Goal: Task Accomplishment & Management: Complete application form

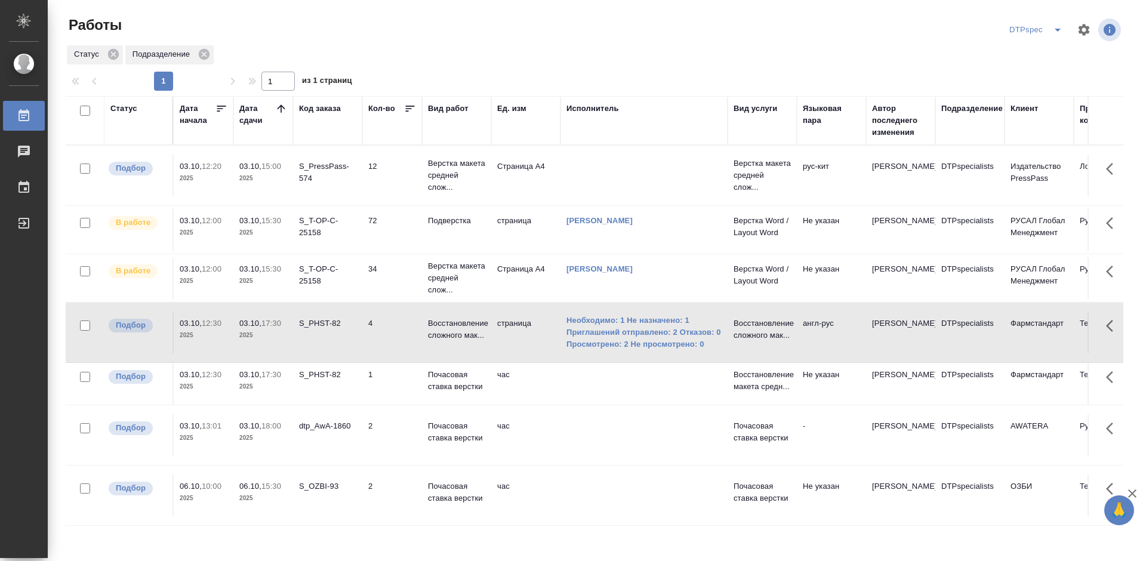
click at [465, 226] on p "Подверстка" at bounding box center [456, 221] width 57 height 12
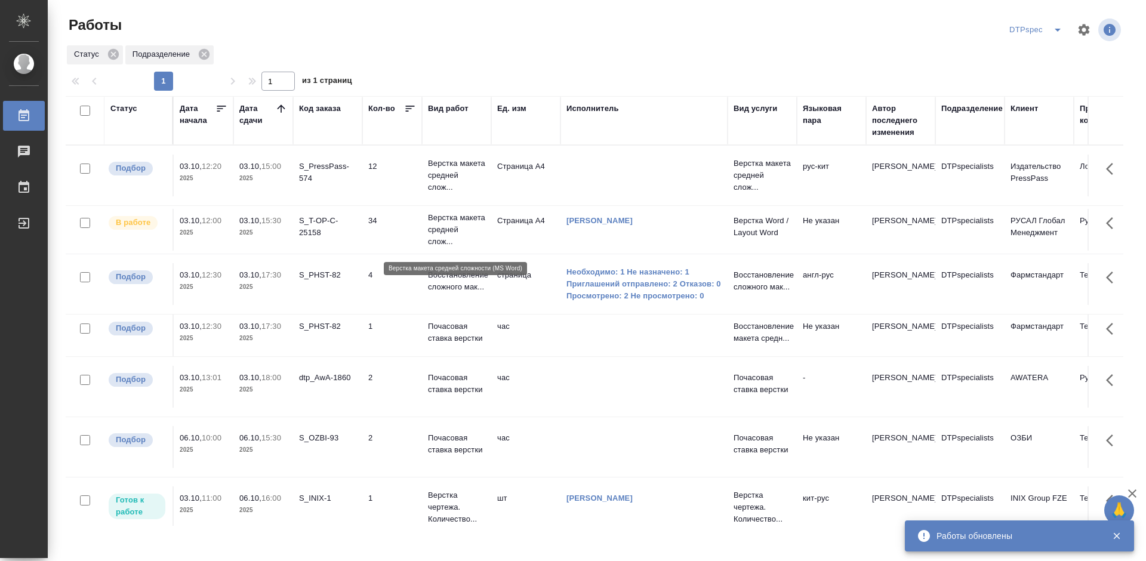
click at [438, 235] on p "Верстка макета средней слож..." at bounding box center [456, 230] width 57 height 36
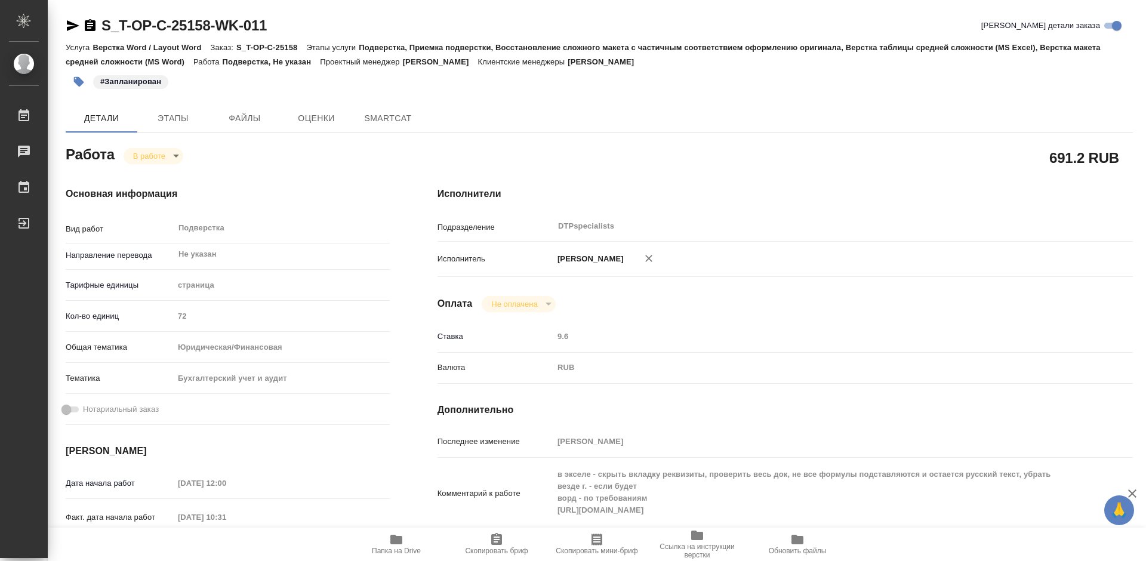
type textarea "x"
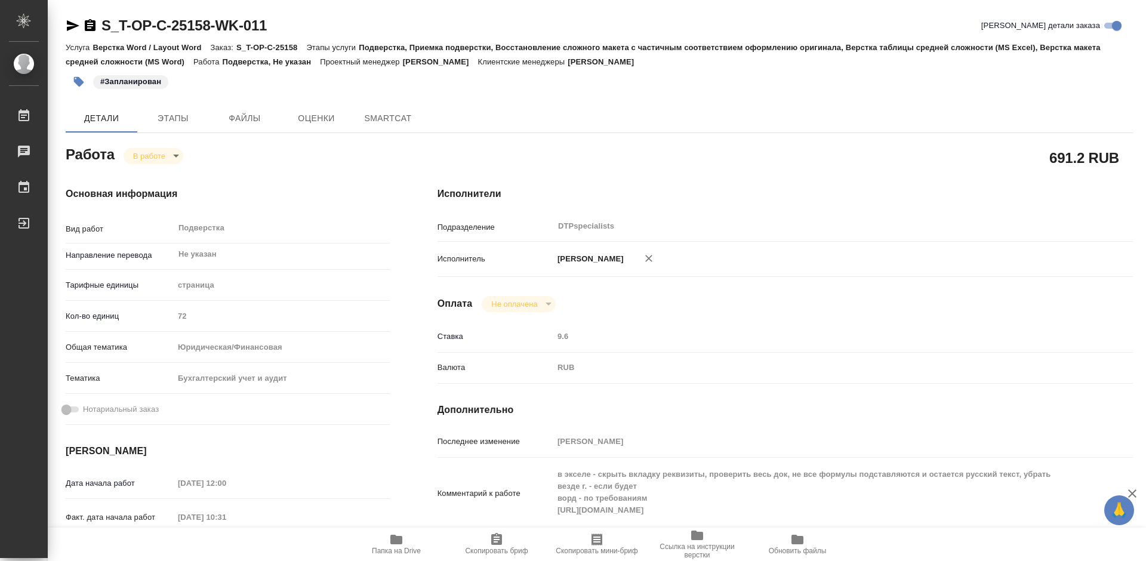
type textarea "x"
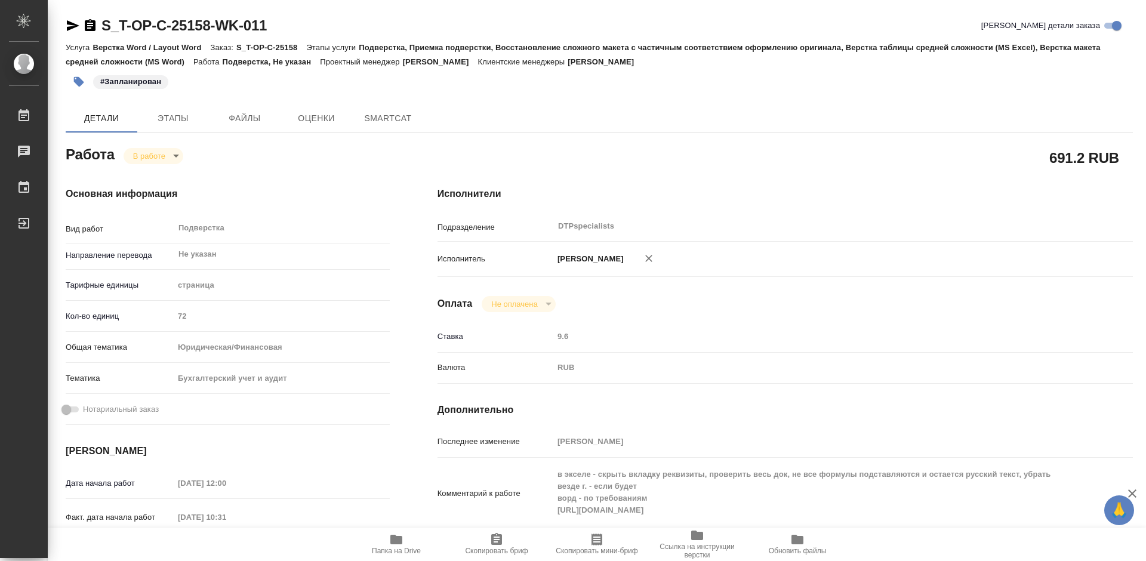
type textarea "x"
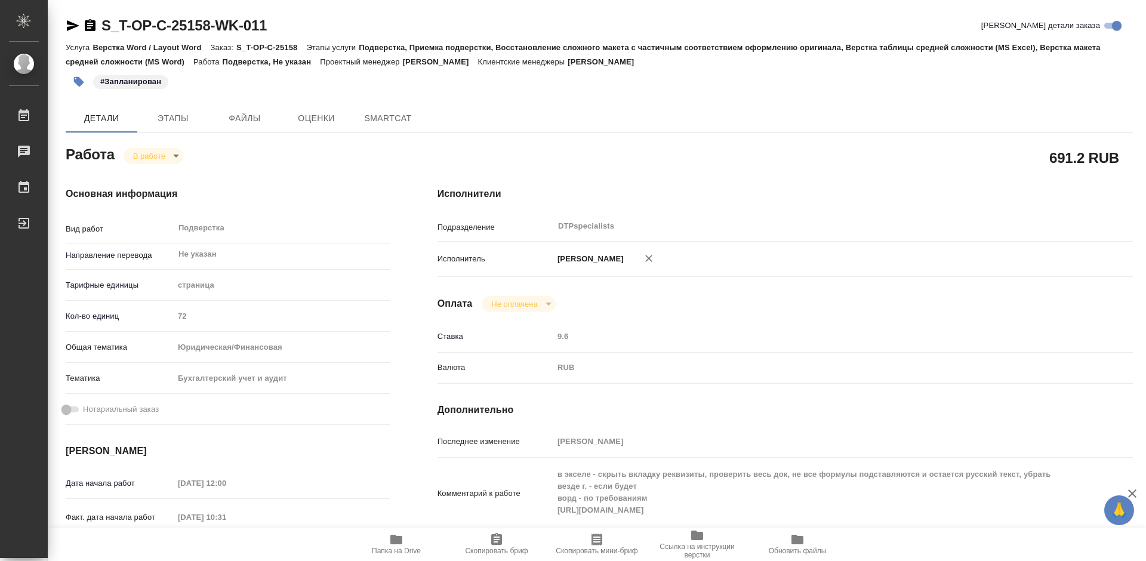
type textarea "x"
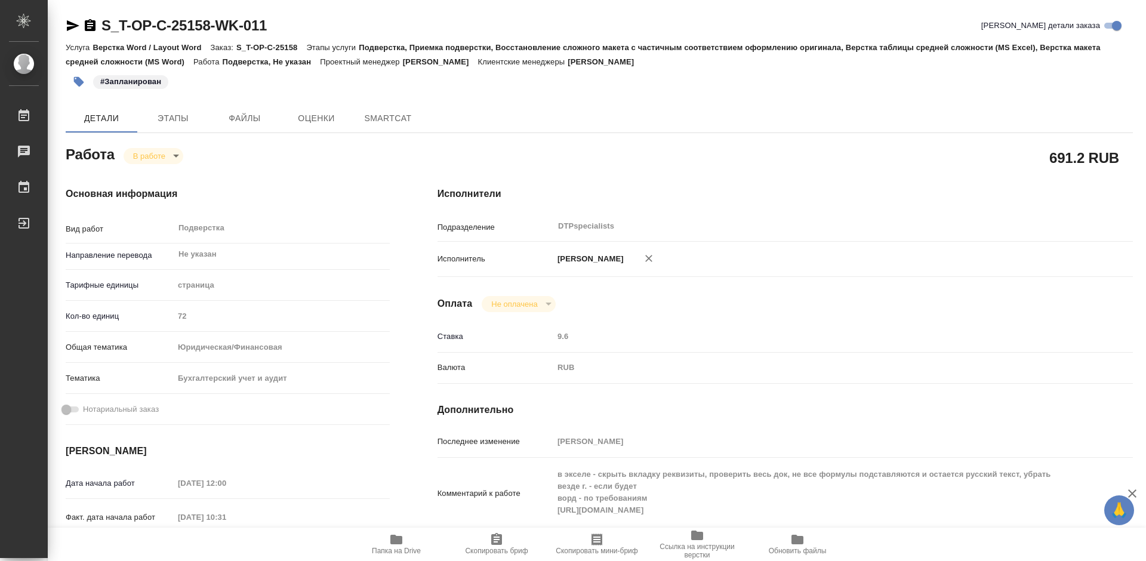
type textarea "x"
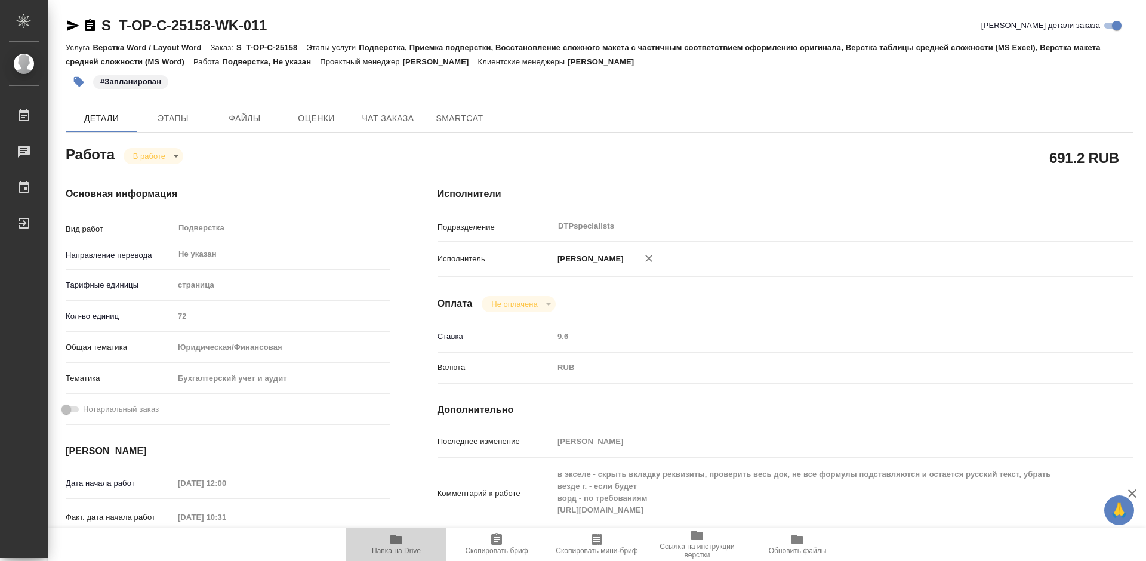
click at [400, 546] on icon "button" at bounding box center [396, 540] width 14 height 14
type textarea "x"
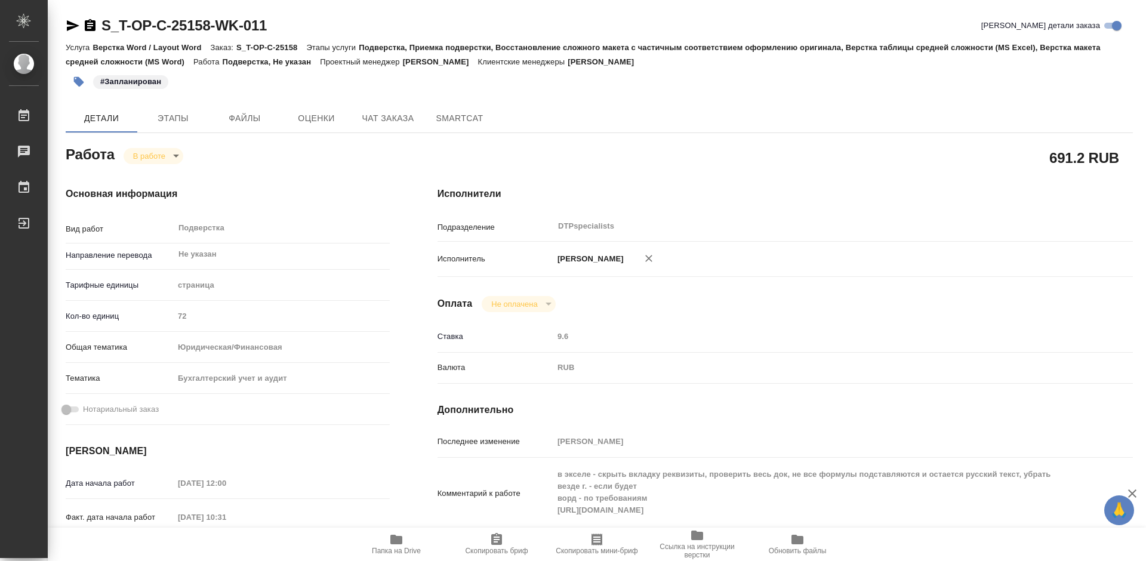
type textarea "x"
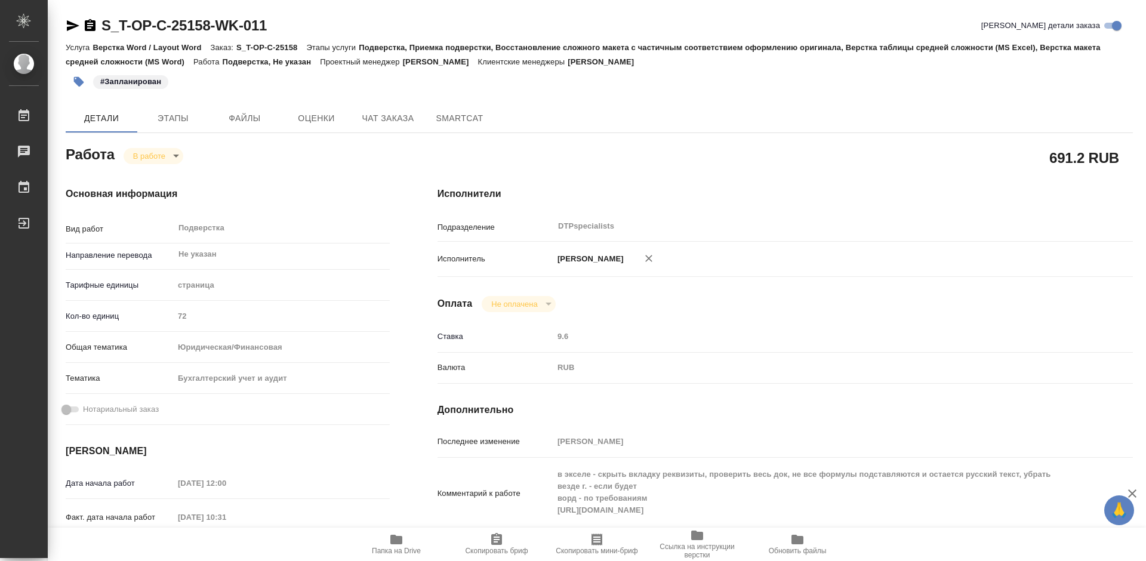
type textarea "x"
click at [155, 149] on body "🙏 .cls-1 fill:#fff; AWATERA Работы 0 Чаты График Выйти S_T-OP-C-25158-WK-011 Кр…" at bounding box center [573, 280] width 1146 height 561
click at [155, 172] on button "Выполнен" at bounding box center [155, 176] width 44 height 13
type textarea "x"
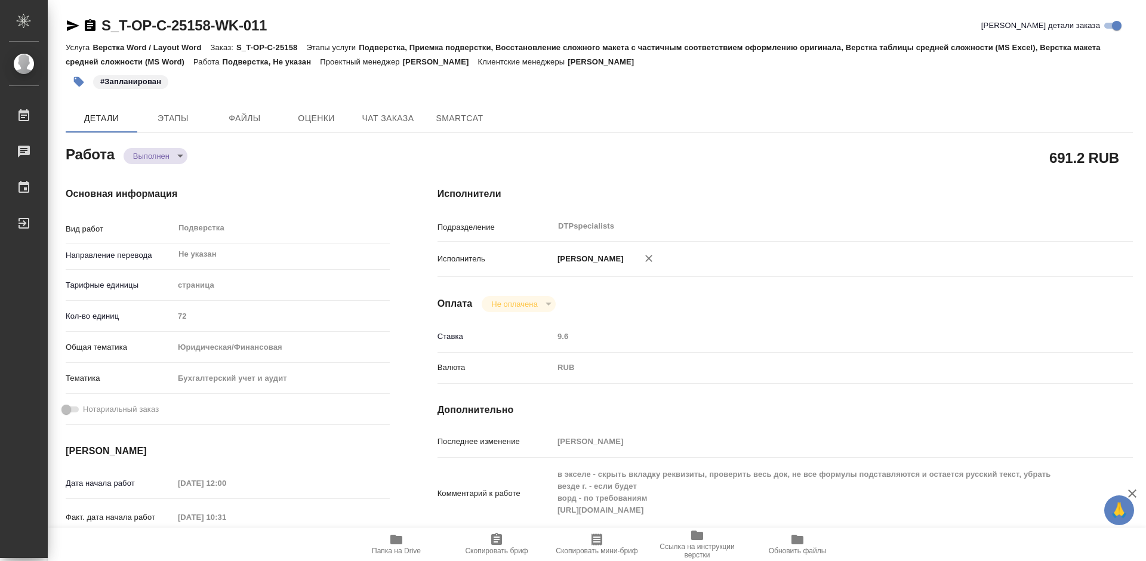
type textarea "x"
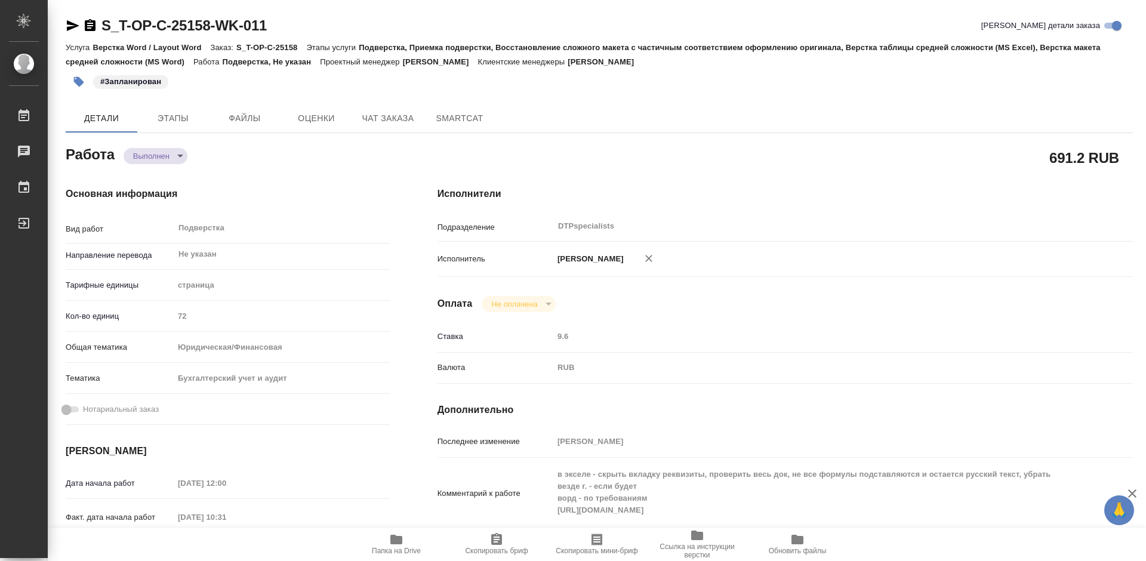
type textarea "x"
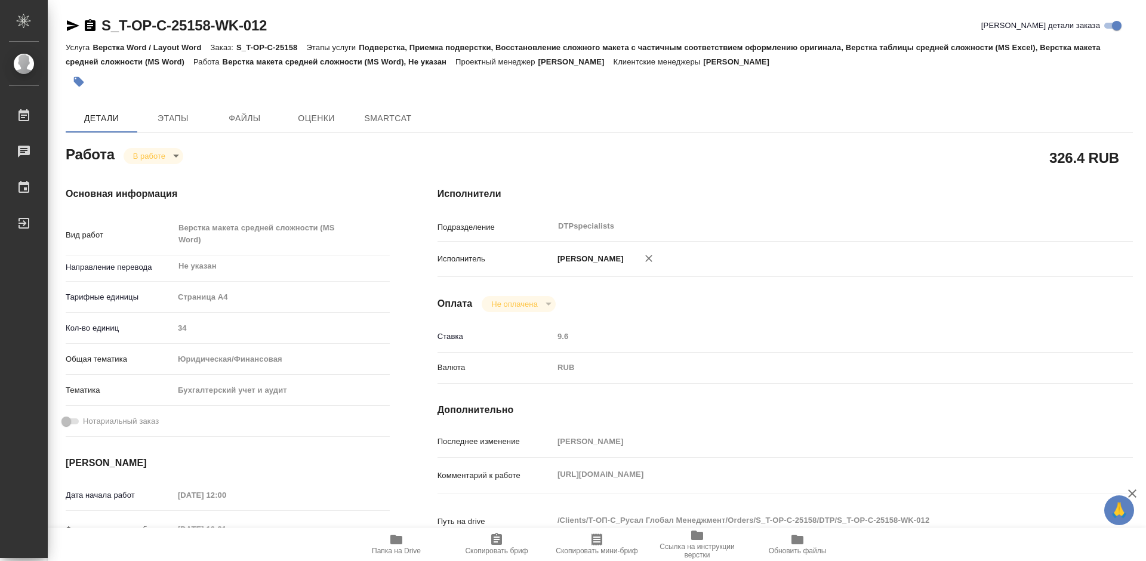
type textarea "x"
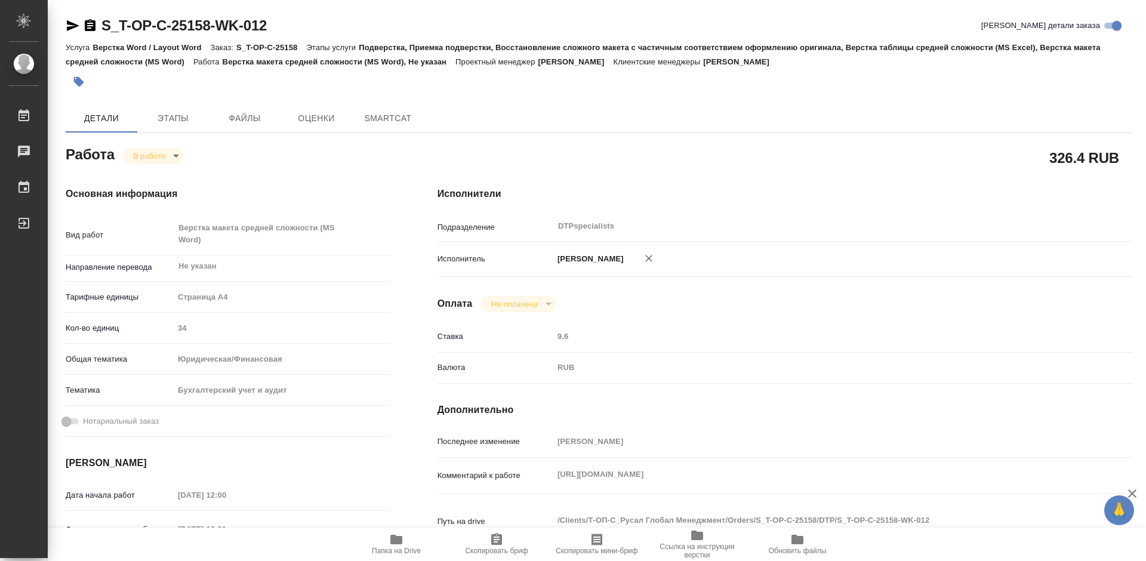
type textarea "x"
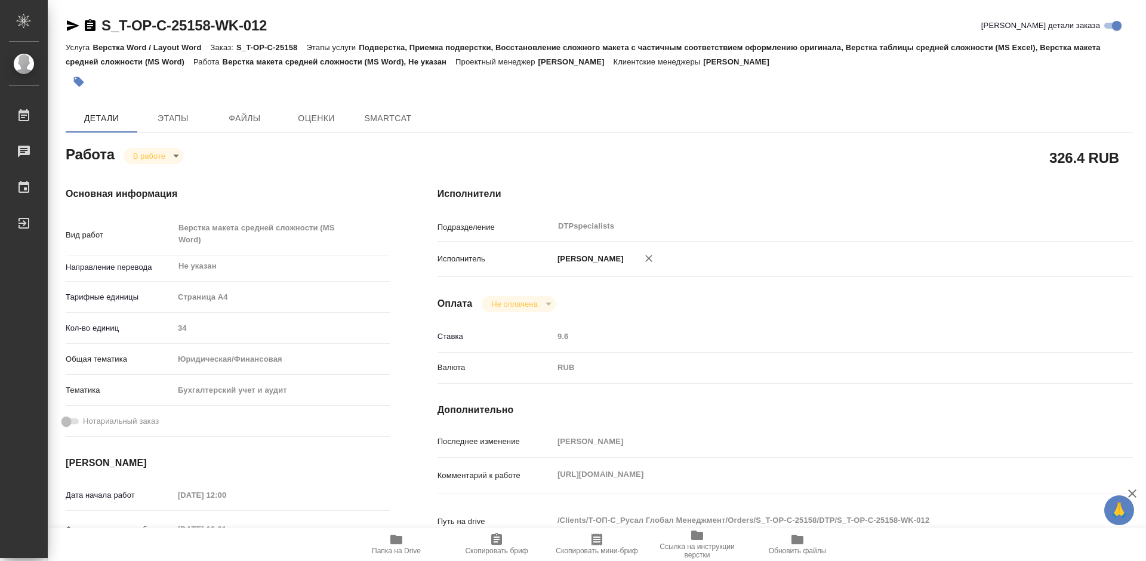
type textarea "x"
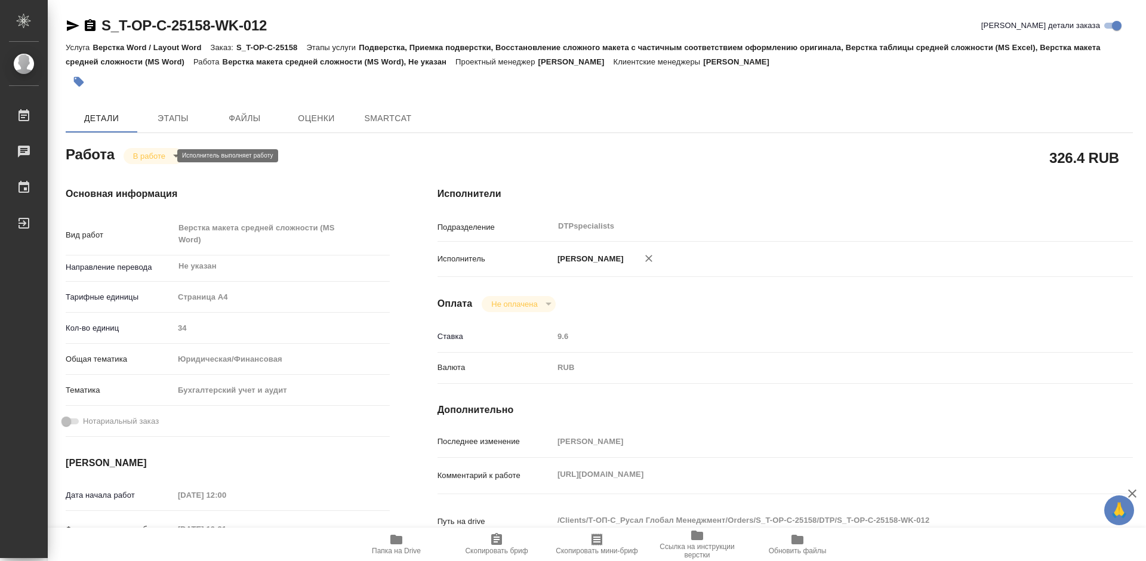
click at [159, 153] on body "🙏 .cls-1 fill:#fff; AWATERA Работы Чаты График Выйти S_T-OP-C-25158-WK-012 Крат…" at bounding box center [573, 280] width 1146 height 561
type textarea "x"
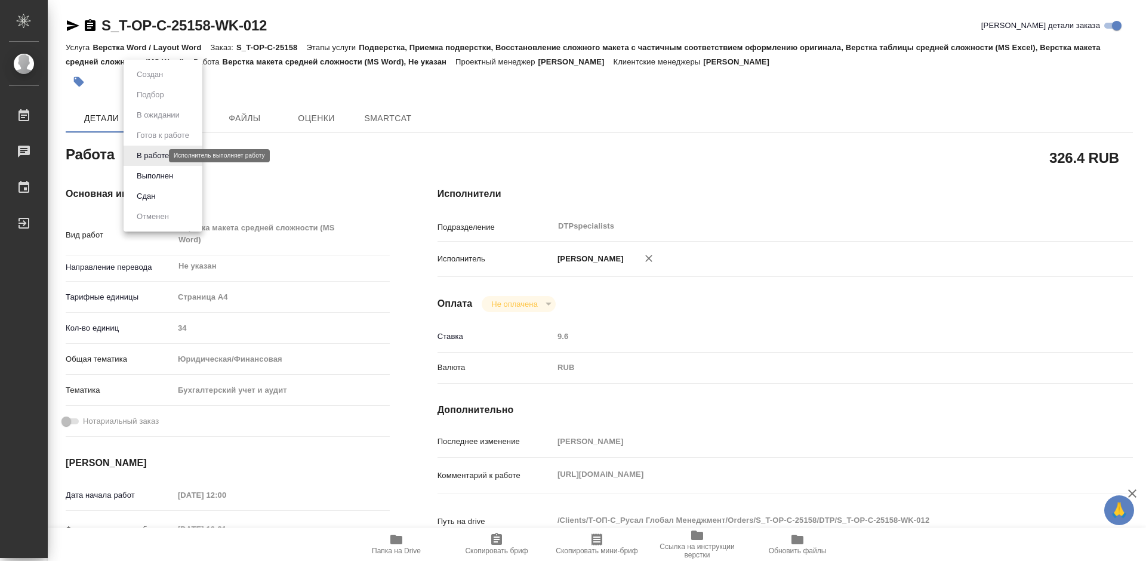
type textarea "x"
click at [161, 174] on button "Выполнен" at bounding box center [155, 176] width 44 height 13
type textarea "x"
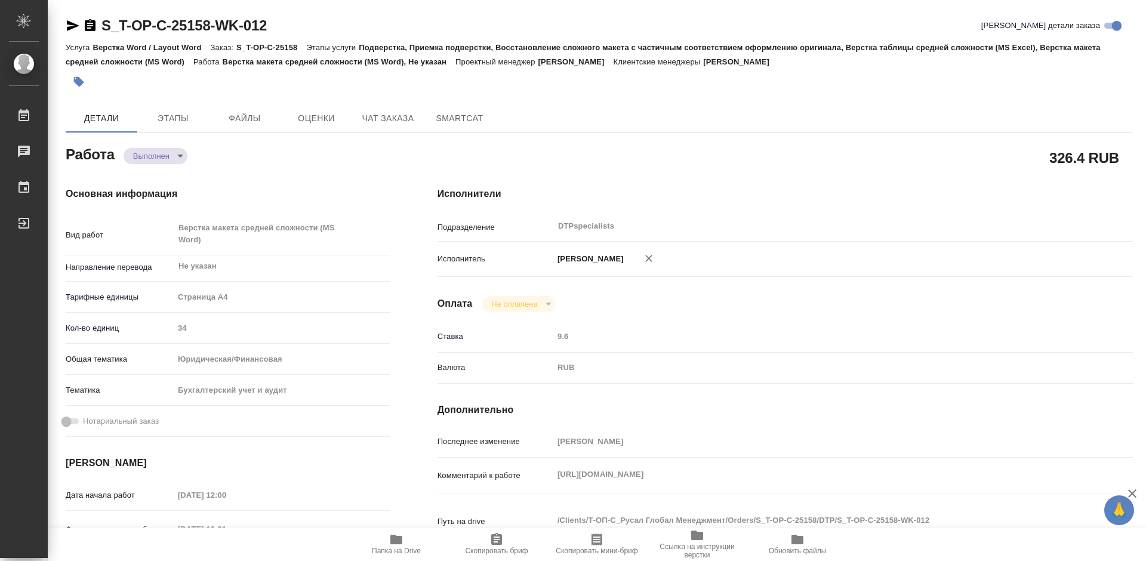
type textarea "x"
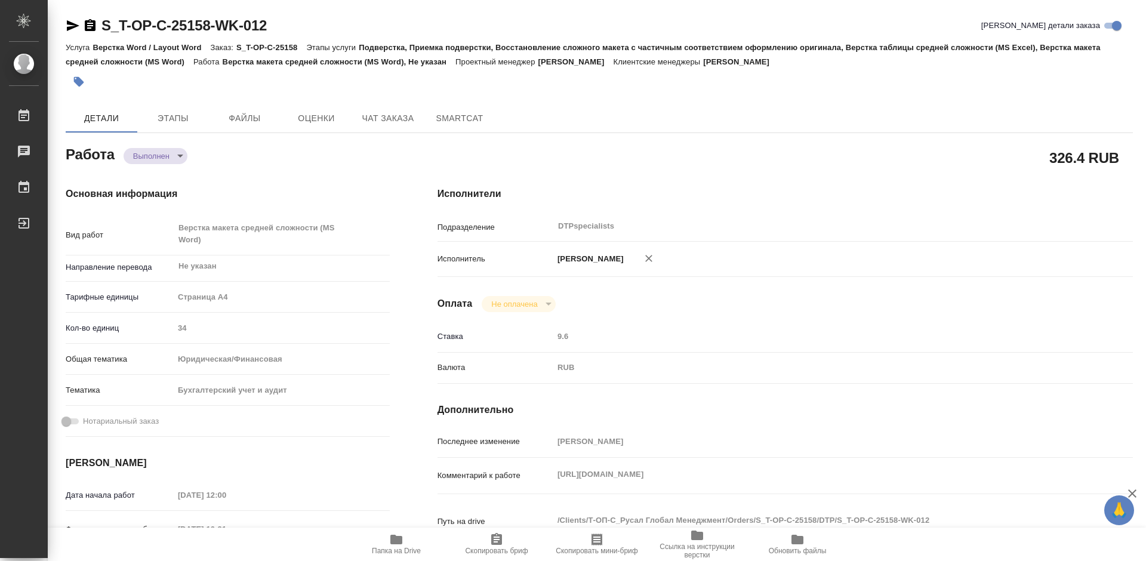
type textarea "x"
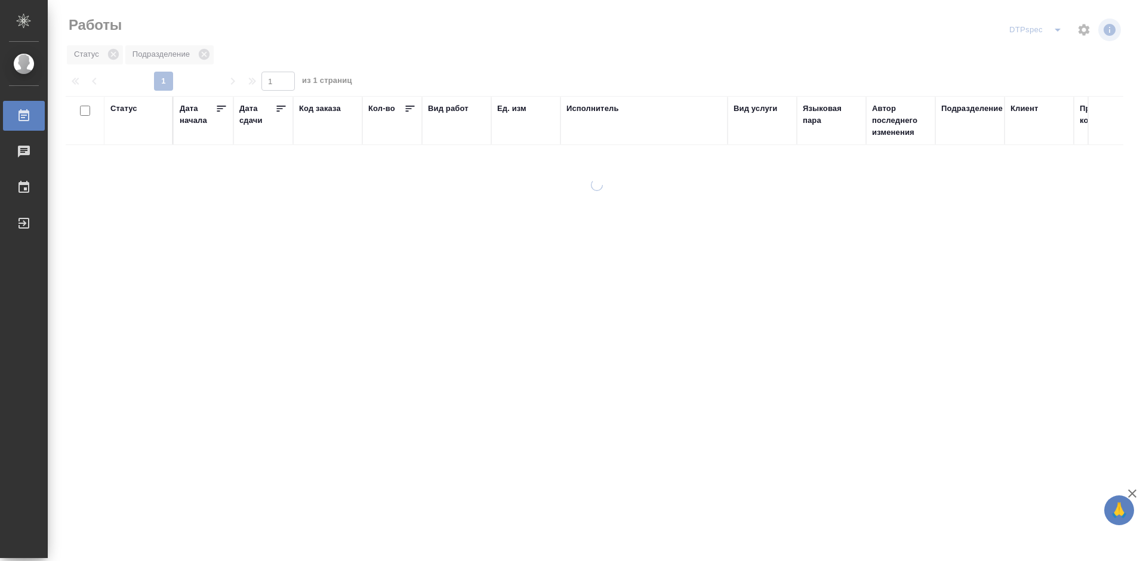
click at [283, 106] on icon at bounding box center [281, 109] width 9 height 6
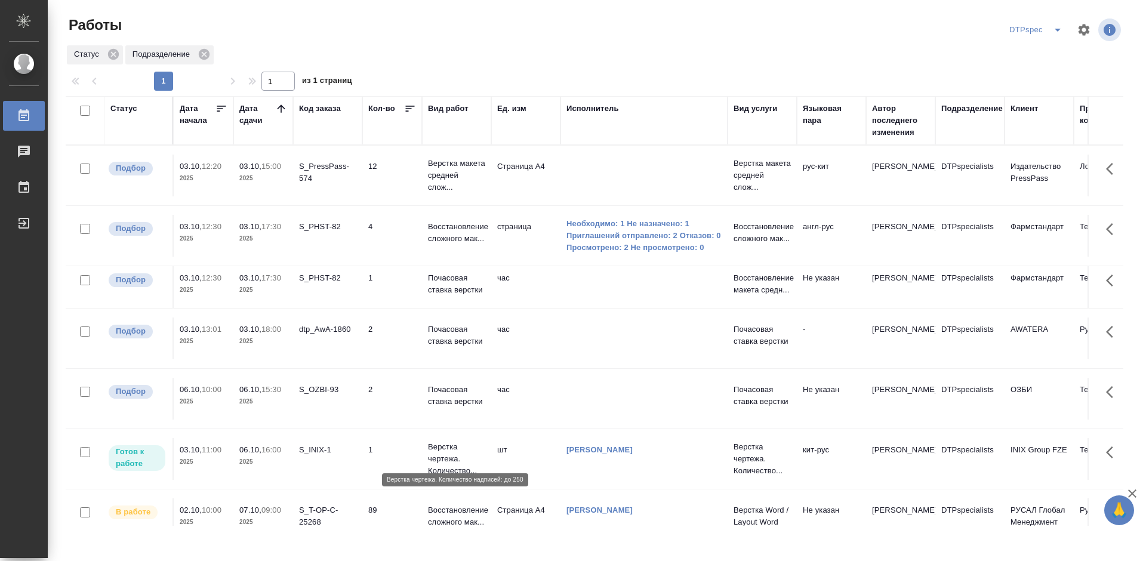
click at [444, 446] on p "Верстка чертежа. Количество..." at bounding box center [456, 459] width 57 height 36
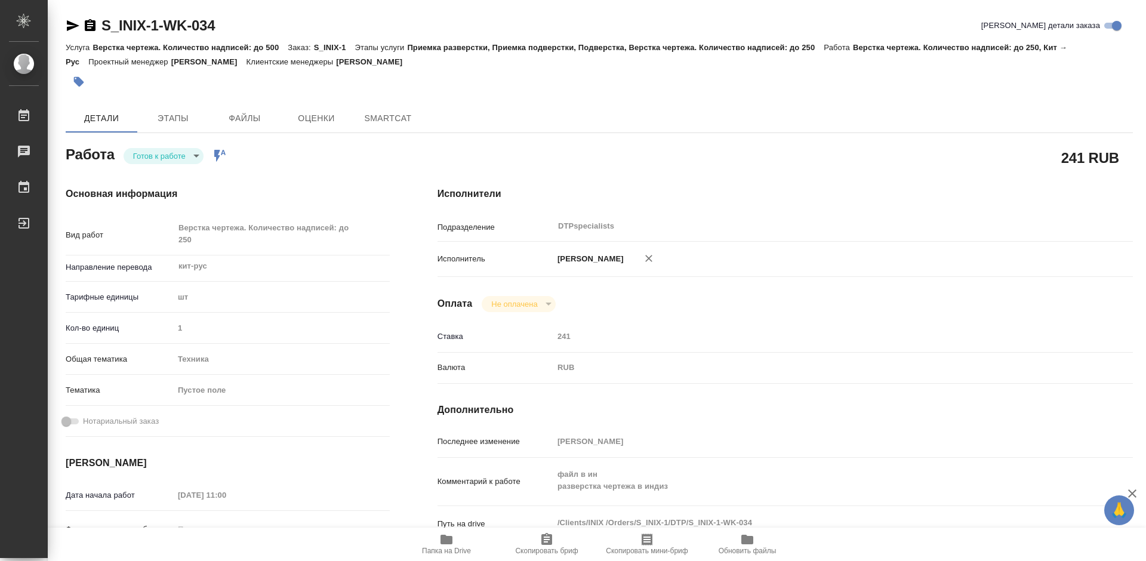
type textarea "x"
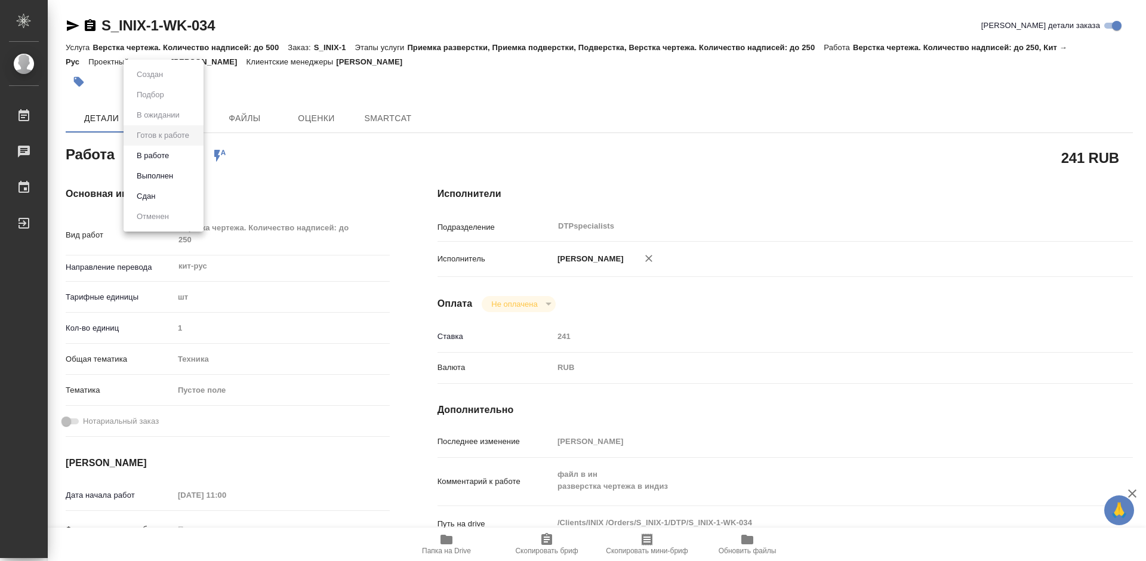
click at [177, 153] on body "🙏 .cls-1 fill:#fff; AWATERA Работы Чаты График Выйти S_INIX-1-WK-034 Кратко дет…" at bounding box center [573, 280] width 1146 height 561
type textarea "x"
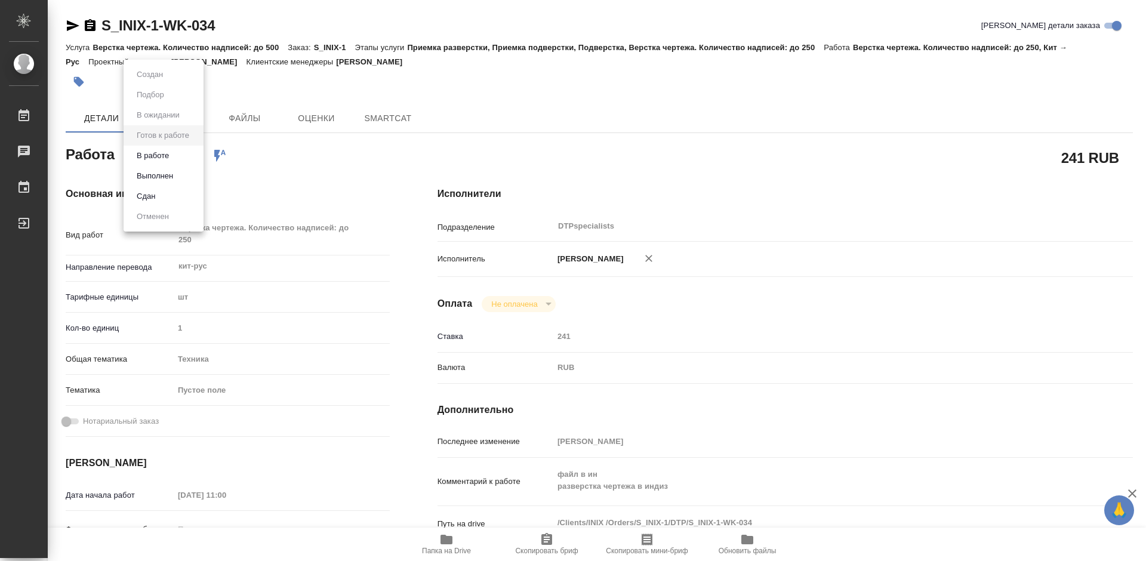
type textarea "x"
click at [176, 155] on li "В работе" at bounding box center [164, 156] width 80 height 20
type textarea "x"
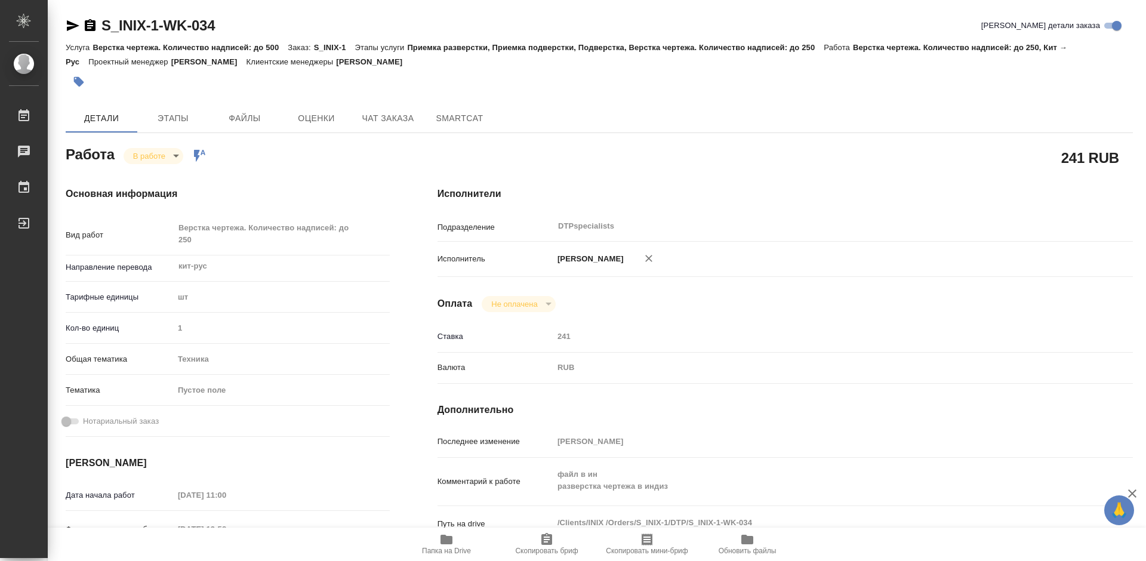
type textarea "x"
click at [91, 26] on icon "button" at bounding box center [90, 26] width 14 height 14
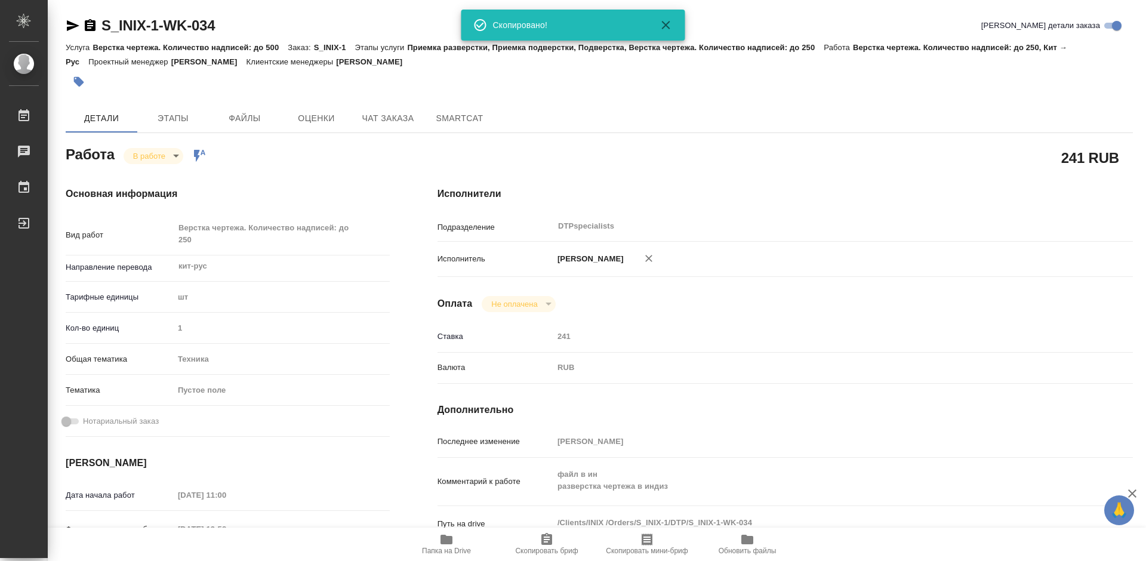
type textarea "x"
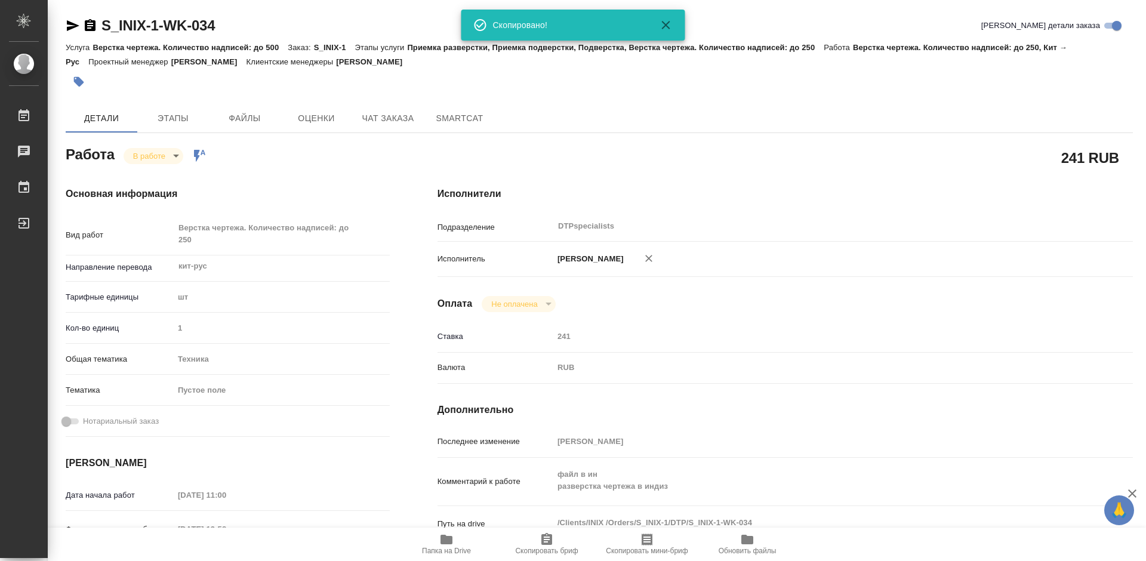
type textarea "x"
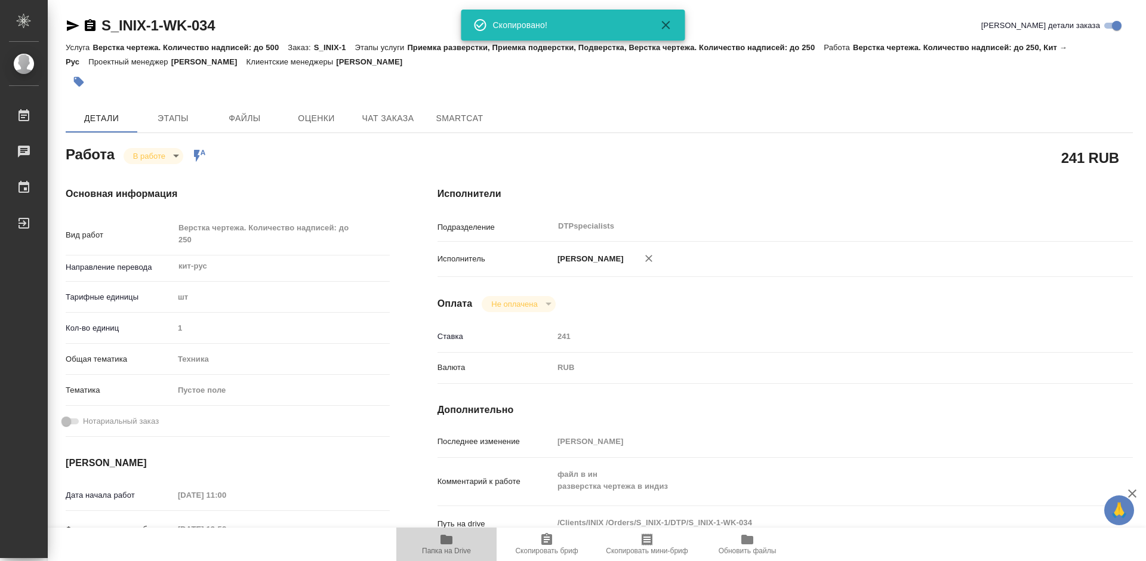
click at [438, 549] on span "Папка на Drive" at bounding box center [446, 551] width 49 height 8
